Goal: Task Accomplishment & Management: Manage account settings

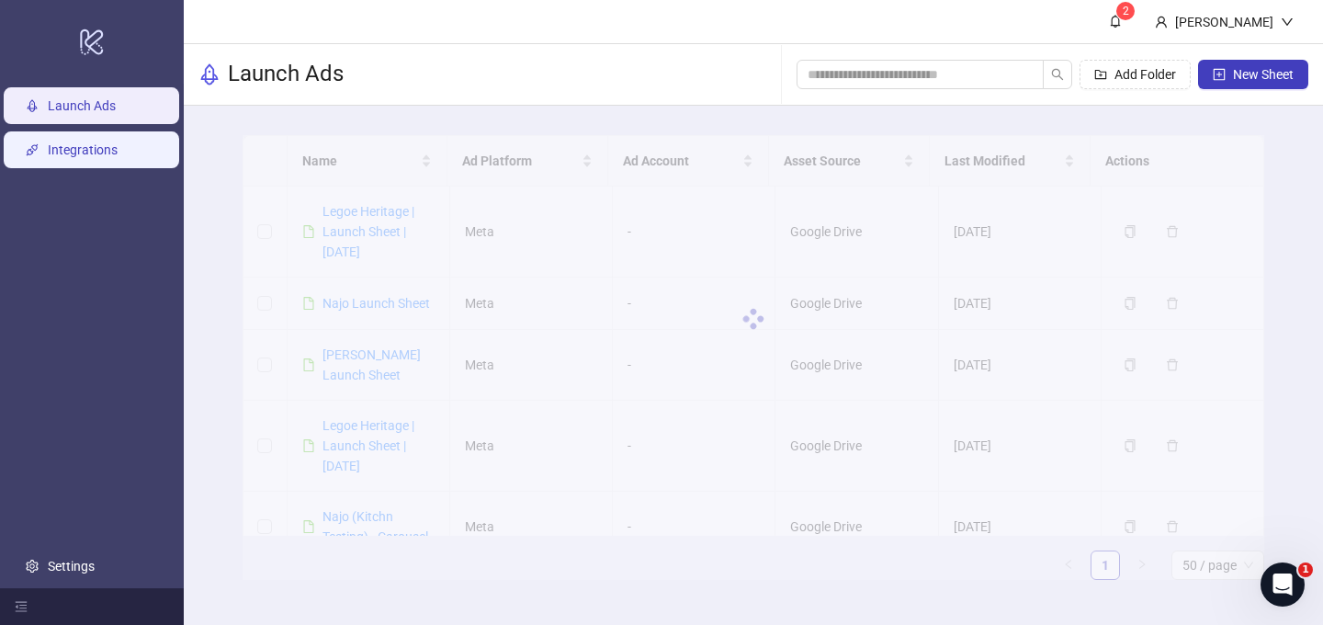
click at [92, 149] on link "Integrations" at bounding box center [83, 149] width 70 height 15
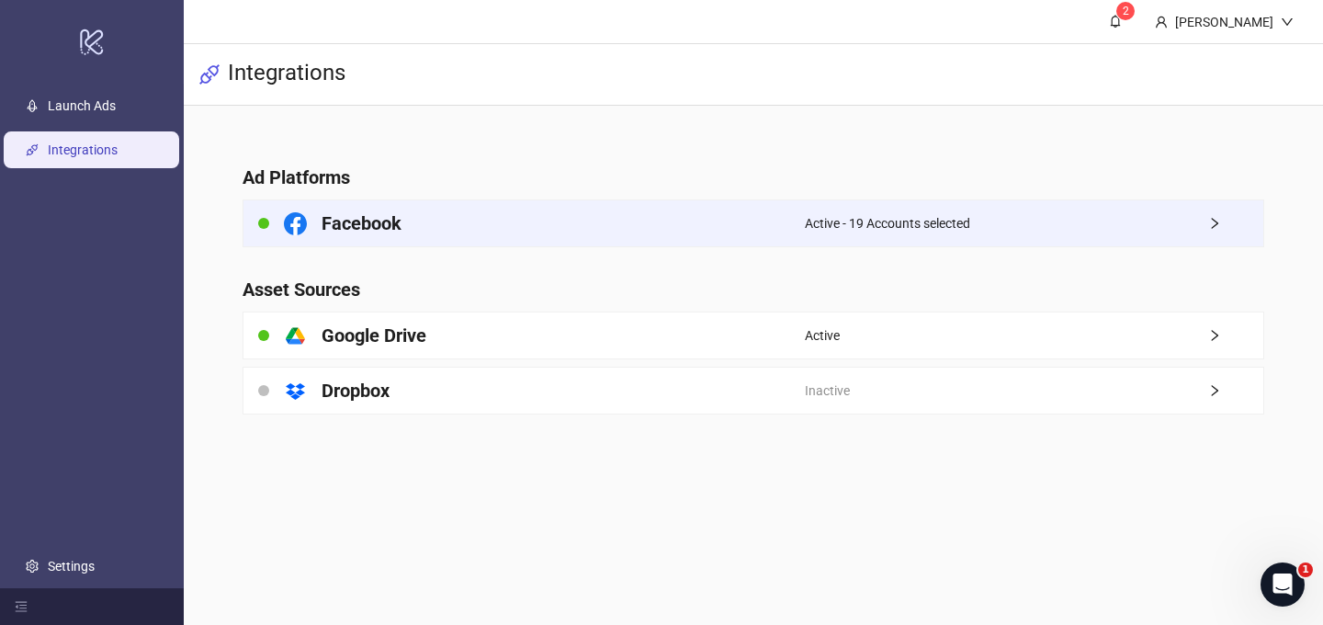
click at [903, 221] on span "Active - 19 Accounts selected" at bounding box center [887, 223] width 165 height 20
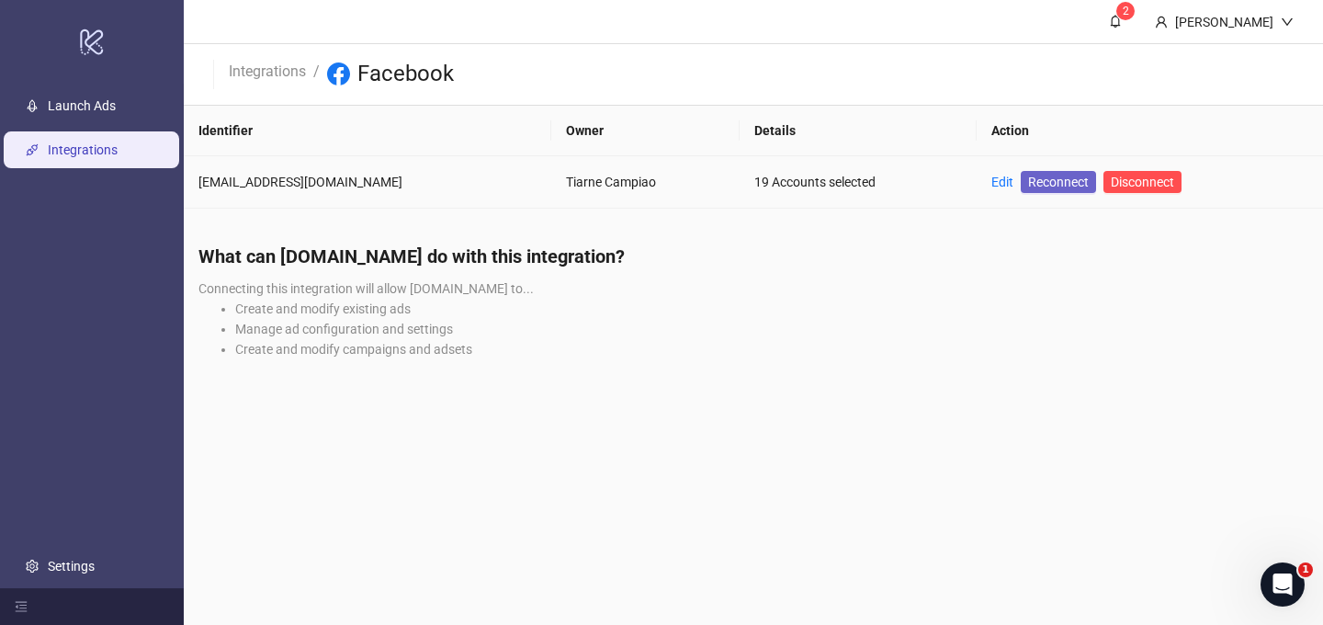
click at [1059, 176] on span "Reconnect" at bounding box center [1058, 182] width 61 height 20
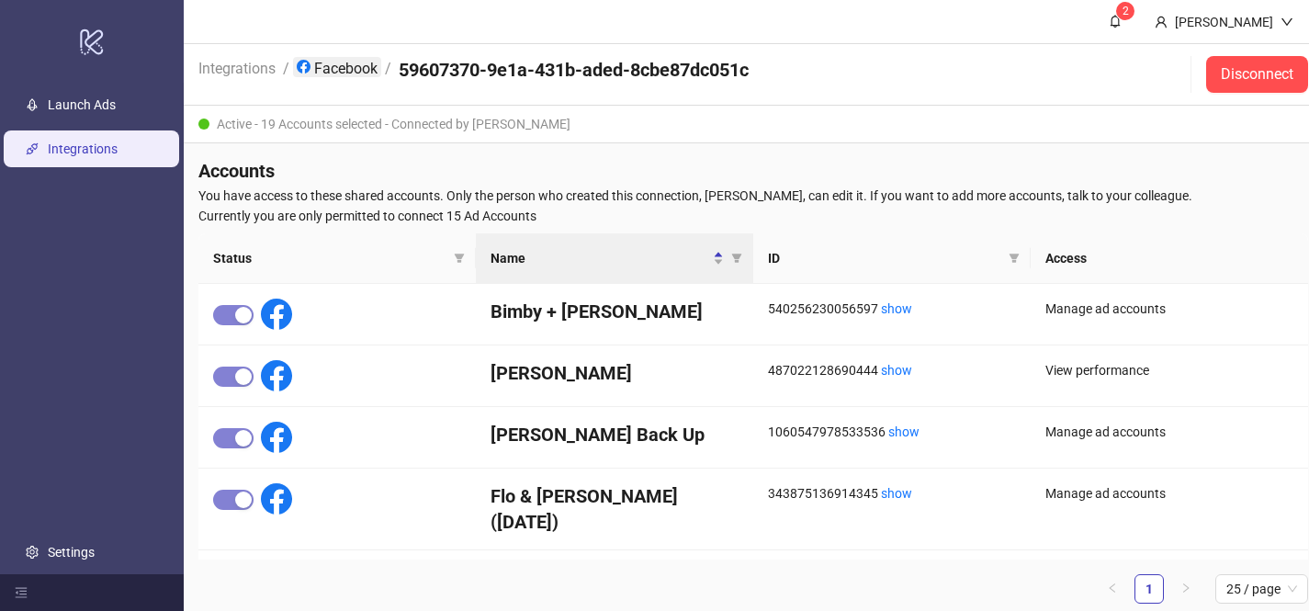
click at [333, 67] on link "Facebook" at bounding box center [337, 67] width 88 height 20
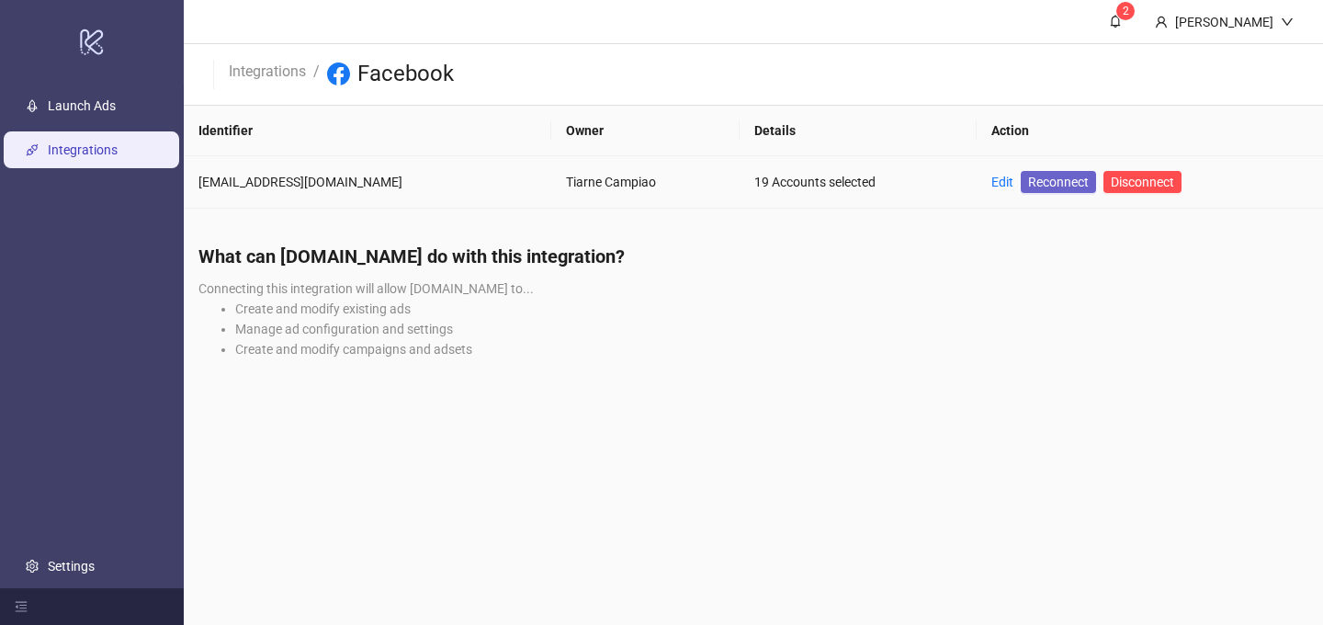
click at [1038, 183] on span "Reconnect" at bounding box center [1058, 182] width 61 height 20
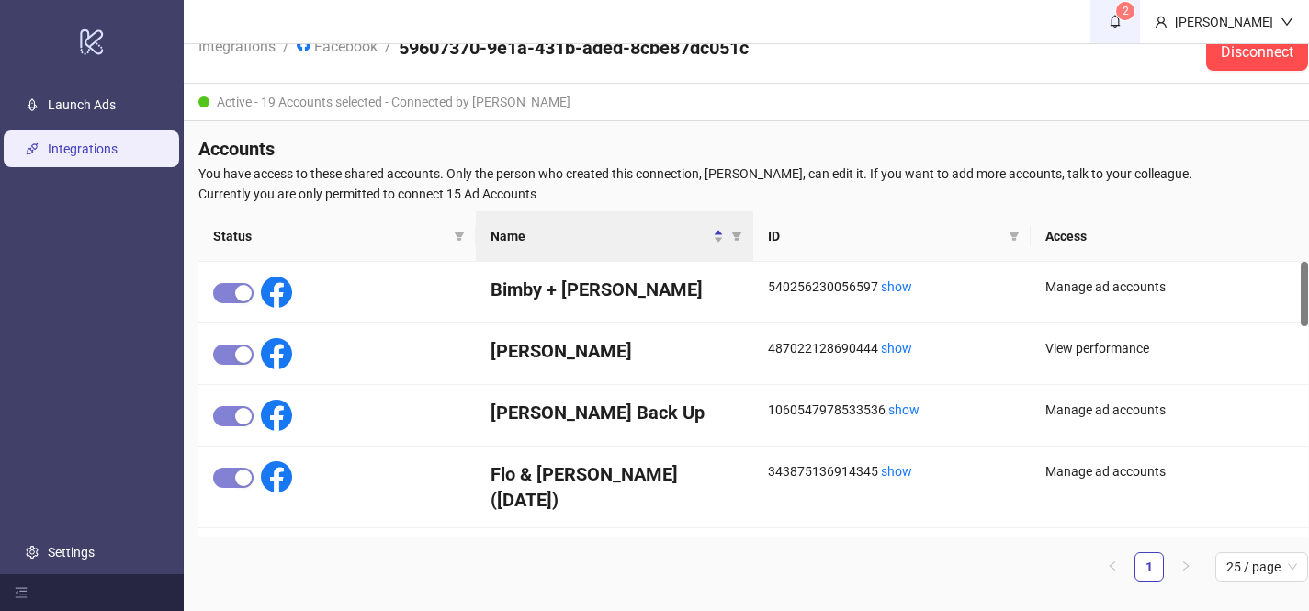
click at [1109, 19] on icon "bell" at bounding box center [1115, 21] width 13 height 13
